Goal: Find specific page/section: Find specific page/section

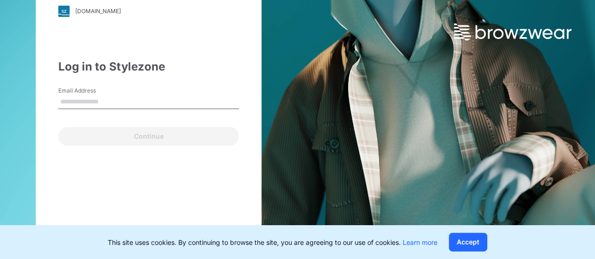
type input "**********"
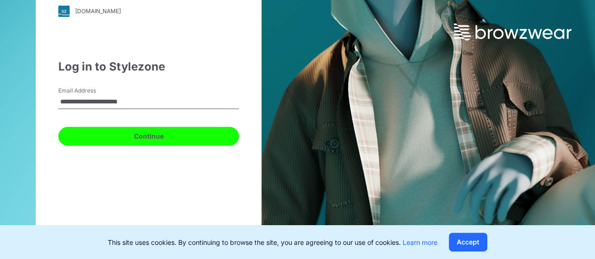
click at [136, 133] on button "Continue" at bounding box center [148, 136] width 181 height 19
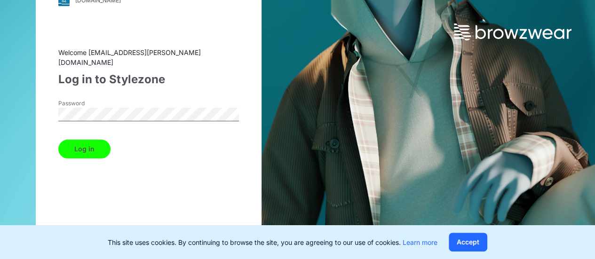
click at [106, 140] on button "Log in" at bounding box center [84, 149] width 52 height 19
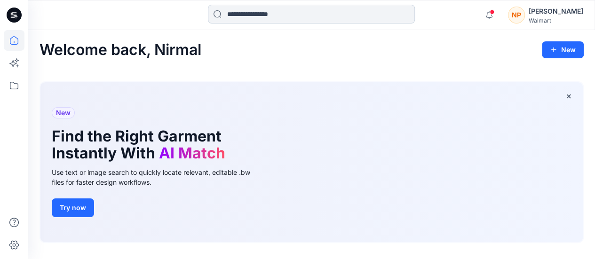
click at [306, 6] on input at bounding box center [311, 14] width 207 height 19
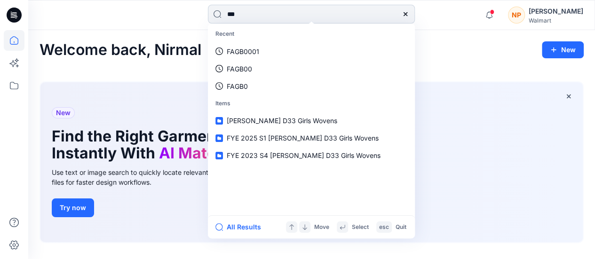
type input "****"
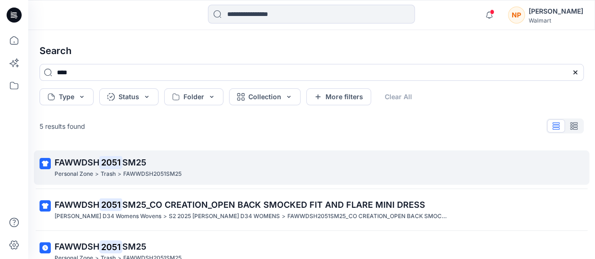
click at [186, 171] on div "Personal Zone > Trash > FAWWDSH2051SM25" at bounding box center [311, 174] width 512 height 10
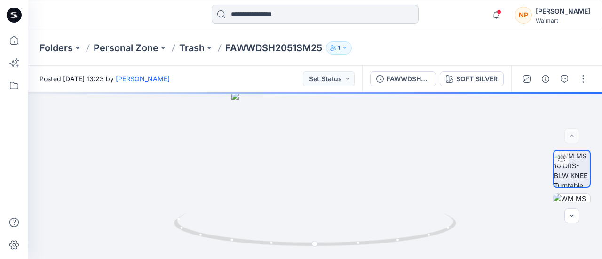
click at [340, 14] on input at bounding box center [315, 14] width 207 height 19
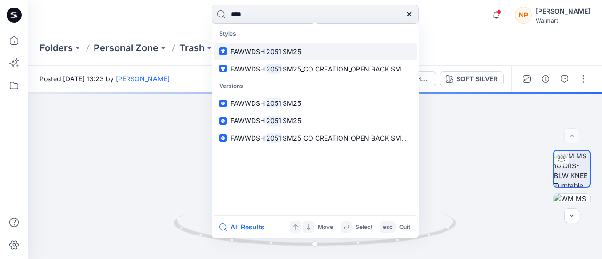
type input "****"
click at [320, 52] on link "FAWWDSH 2051 SM25" at bounding box center [315, 51] width 203 height 17
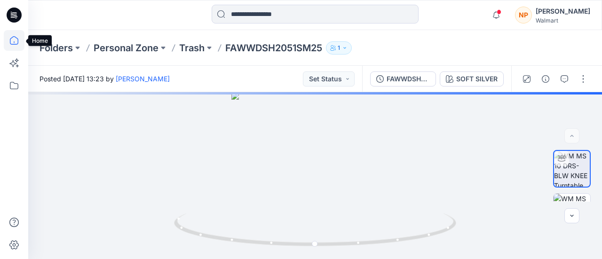
click at [18, 38] on icon at bounding box center [14, 40] width 21 height 21
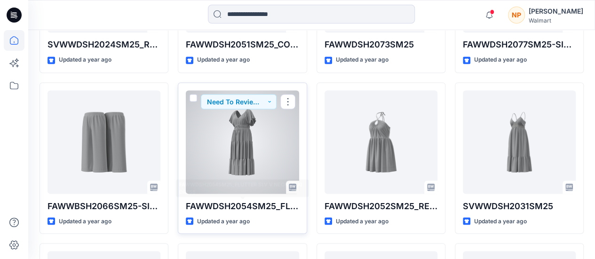
scroll to position [9642, 0]
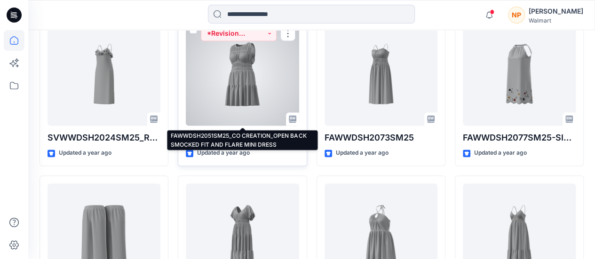
click at [261, 131] on p "FAWWDSH2051SM25_CO CREATION_OPEN BACK SMOCKED FIT AND FLARE MINI DRESS" at bounding box center [242, 137] width 113 height 13
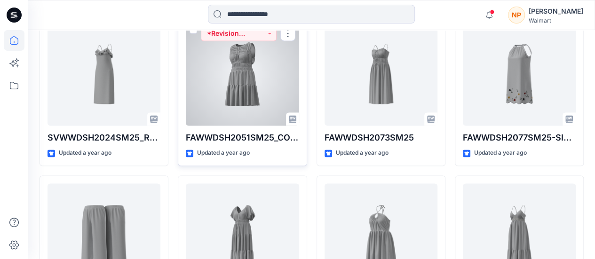
click at [244, 85] on div at bounding box center [242, 73] width 113 height 103
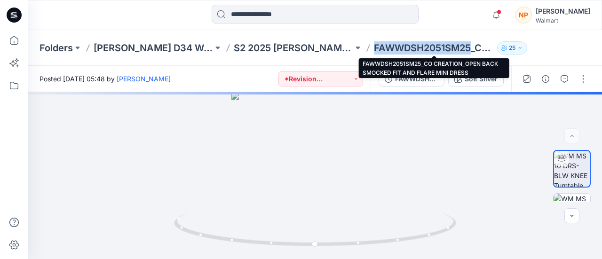
drag, startPoint x: 371, startPoint y: 49, endPoint x: 472, endPoint y: 50, distance: 101.6
click at [472, 50] on div "Folders [PERSON_NAME] D34 Womens Wovens S2 2025 [PERSON_NAME] D34 WOMENS FAWWDS…" at bounding box center [279, 47] width 478 height 13
copy p "FAWWDSH2051SM25"
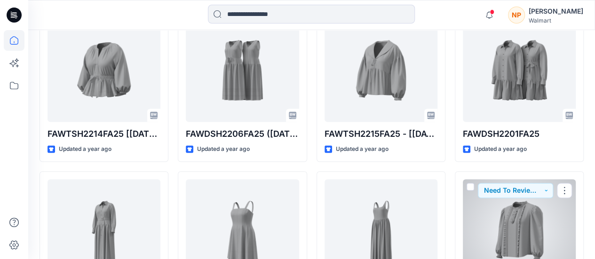
scroll to position [7666, 0]
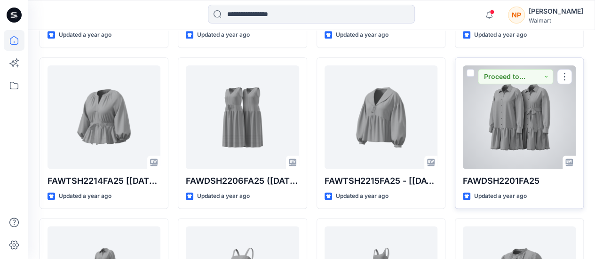
click at [528, 122] on div at bounding box center [519, 116] width 113 height 103
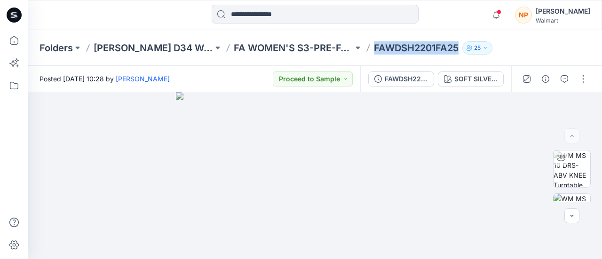
drag, startPoint x: 372, startPoint y: 51, endPoint x: 459, endPoint y: 55, distance: 86.6
click at [459, 55] on div "Folders [PERSON_NAME] D34 Womens Wovens FA WOMEN'S S3-PRE-FALL/FALL 2025 FAWDSH…" at bounding box center [315, 48] width 574 height 36
copy p "FAWDSH2201FA25"
